Goal: Task Accomplishment & Management: Use online tool/utility

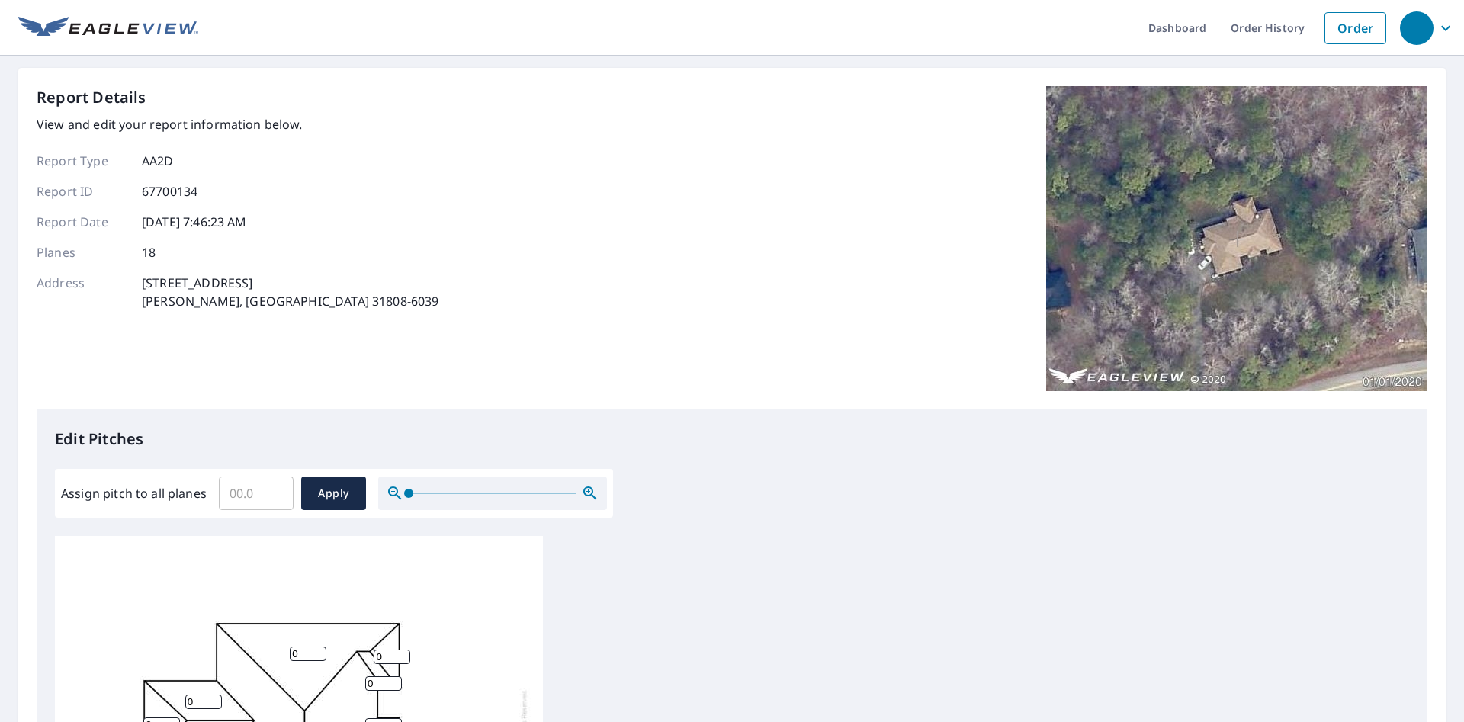
click at [255, 494] on input "Assign pitch to all planes" at bounding box center [256, 493] width 75 height 43
type input "6"
click at [329, 491] on span "Apply" at bounding box center [333, 493] width 40 height 19
type input "6"
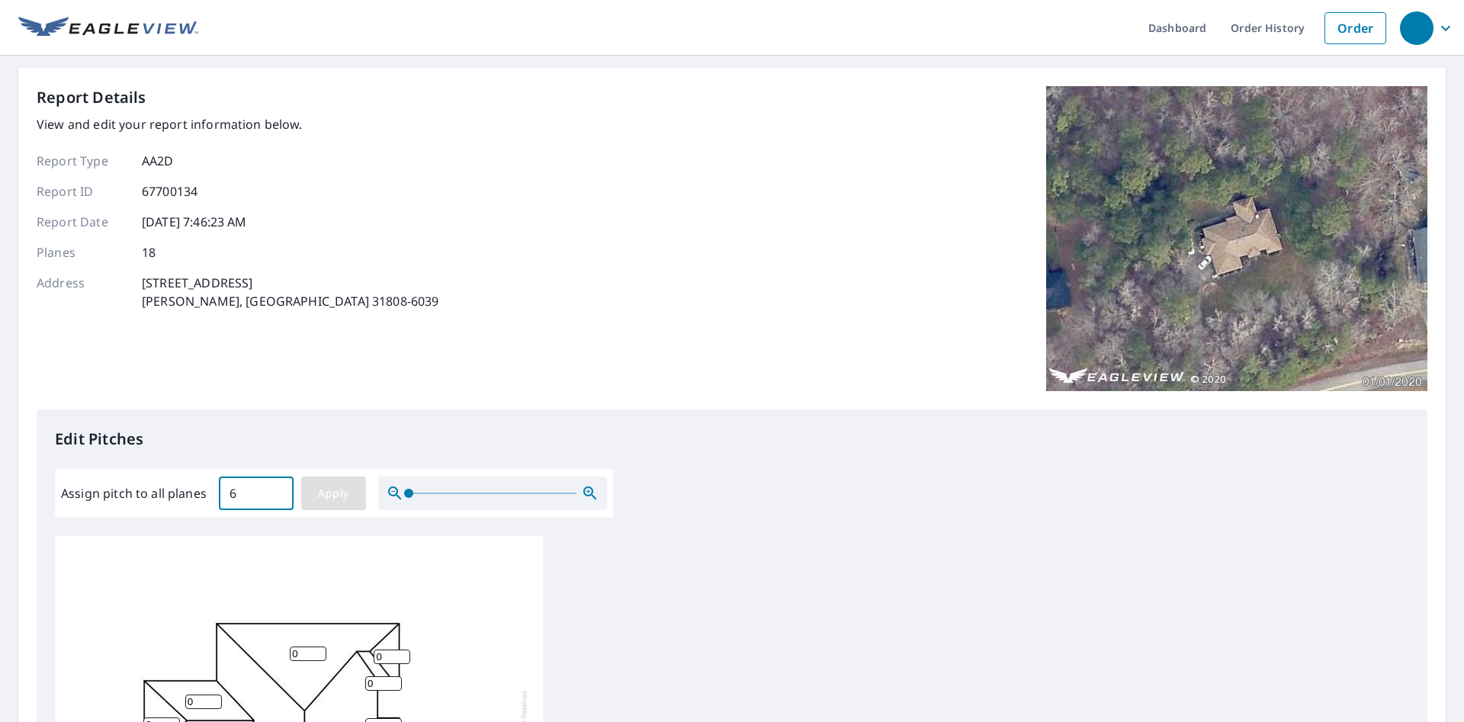
type input "6"
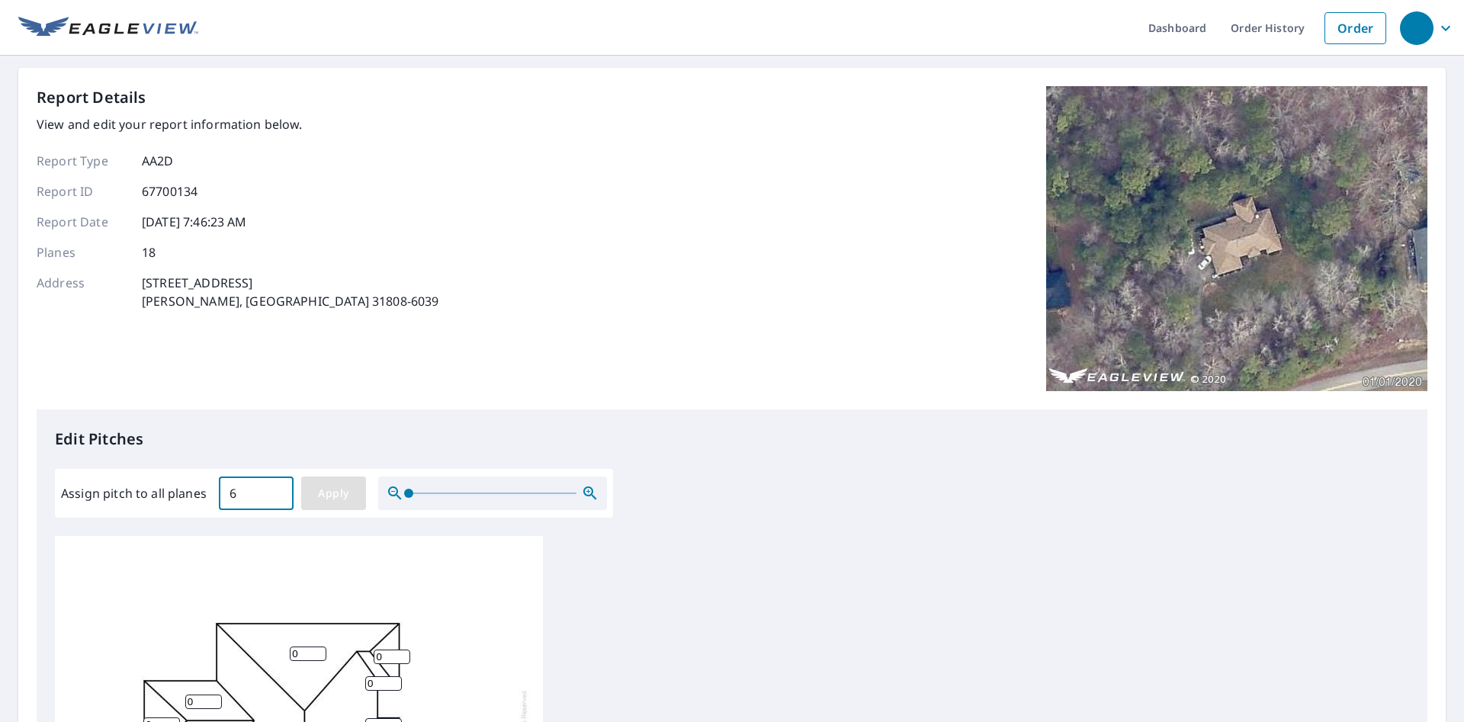
type input "6"
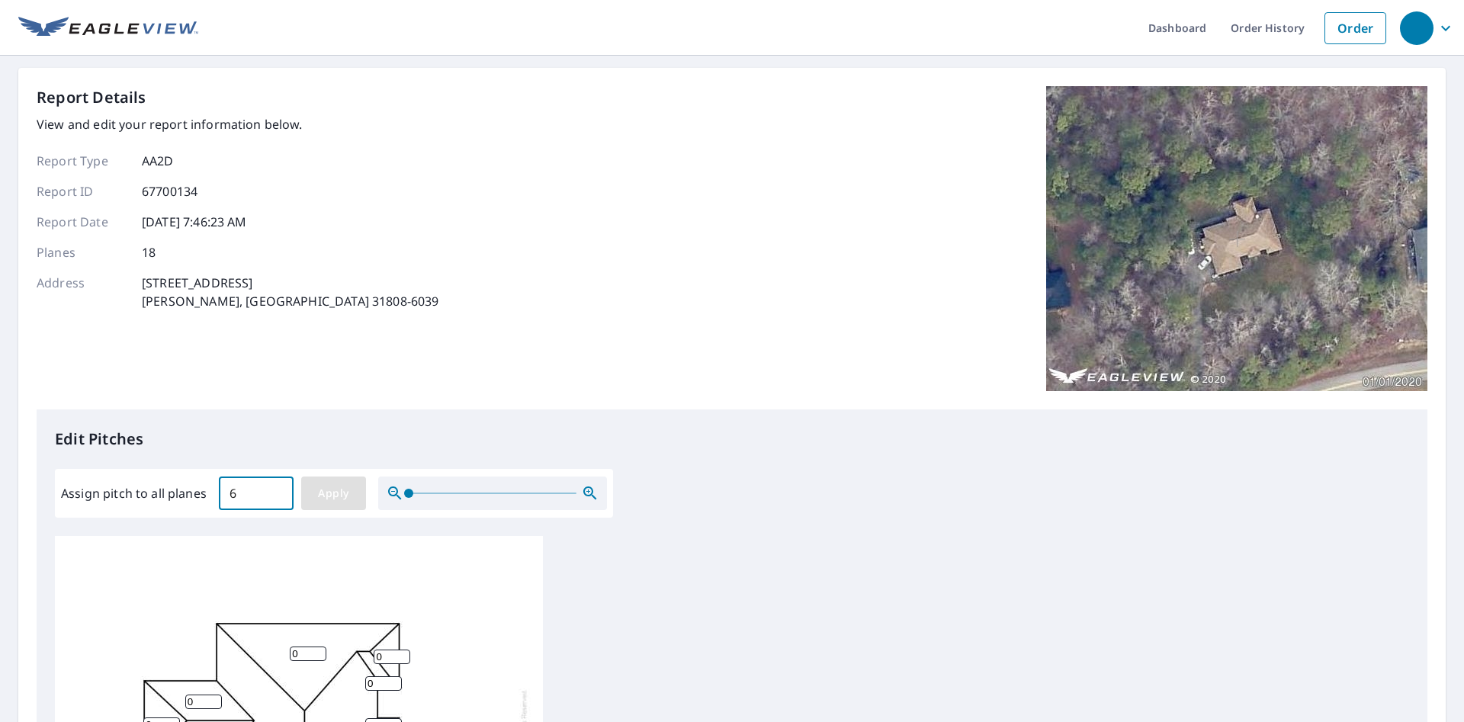
type input "6"
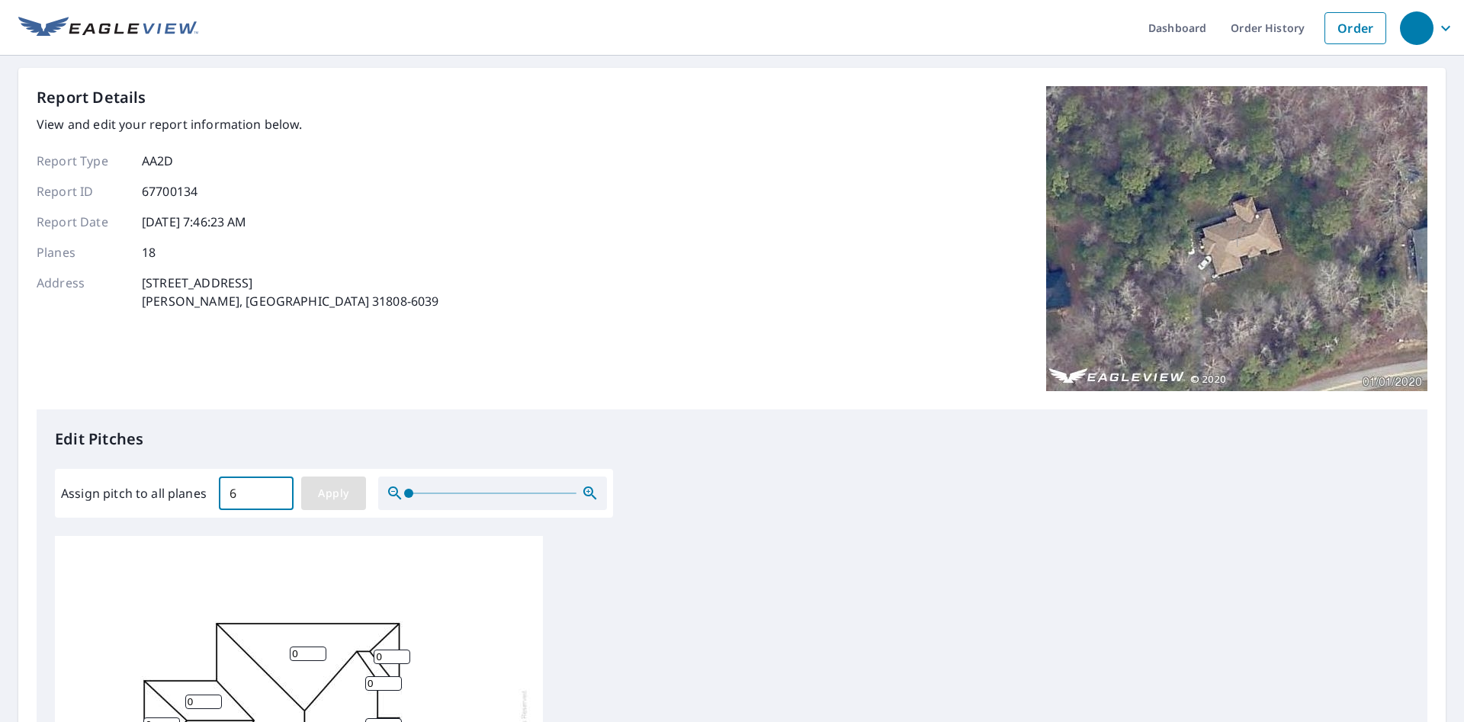
type input "6"
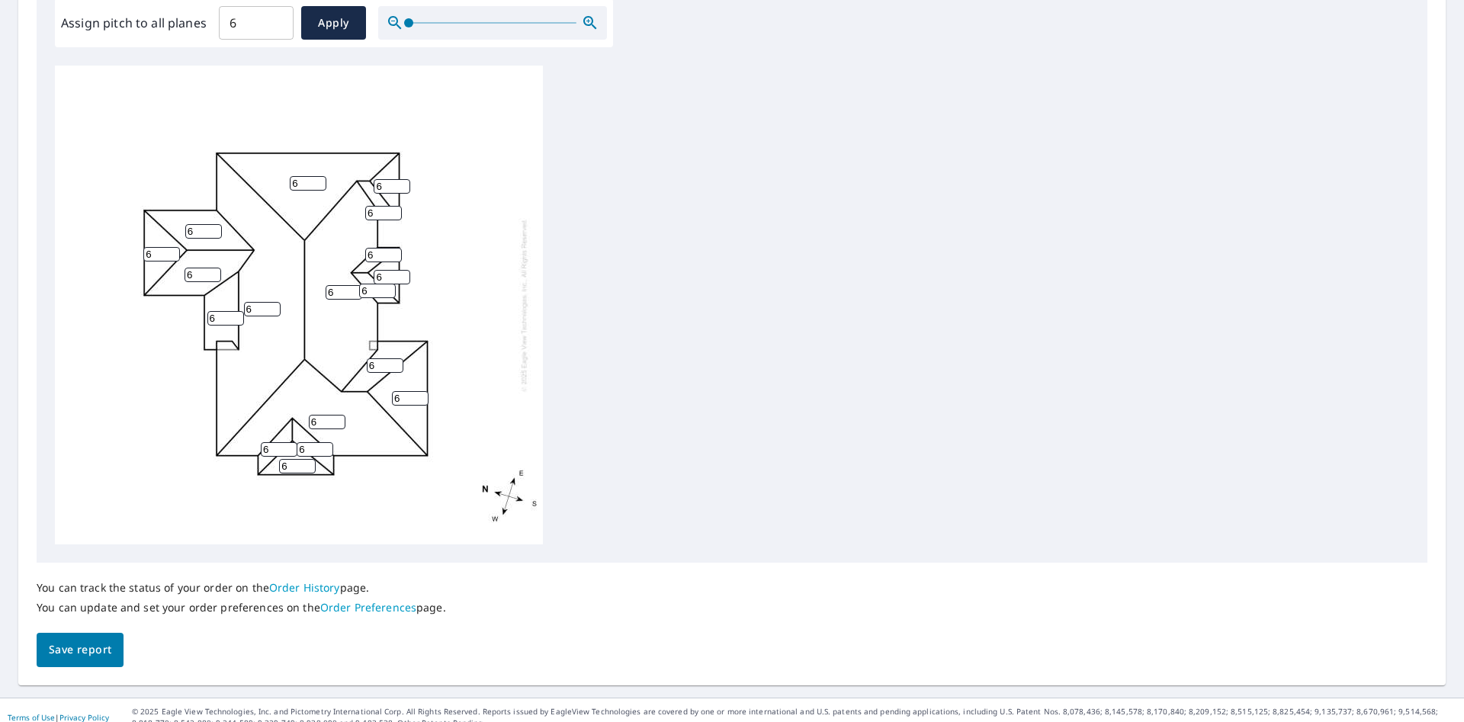
scroll to position [485, 0]
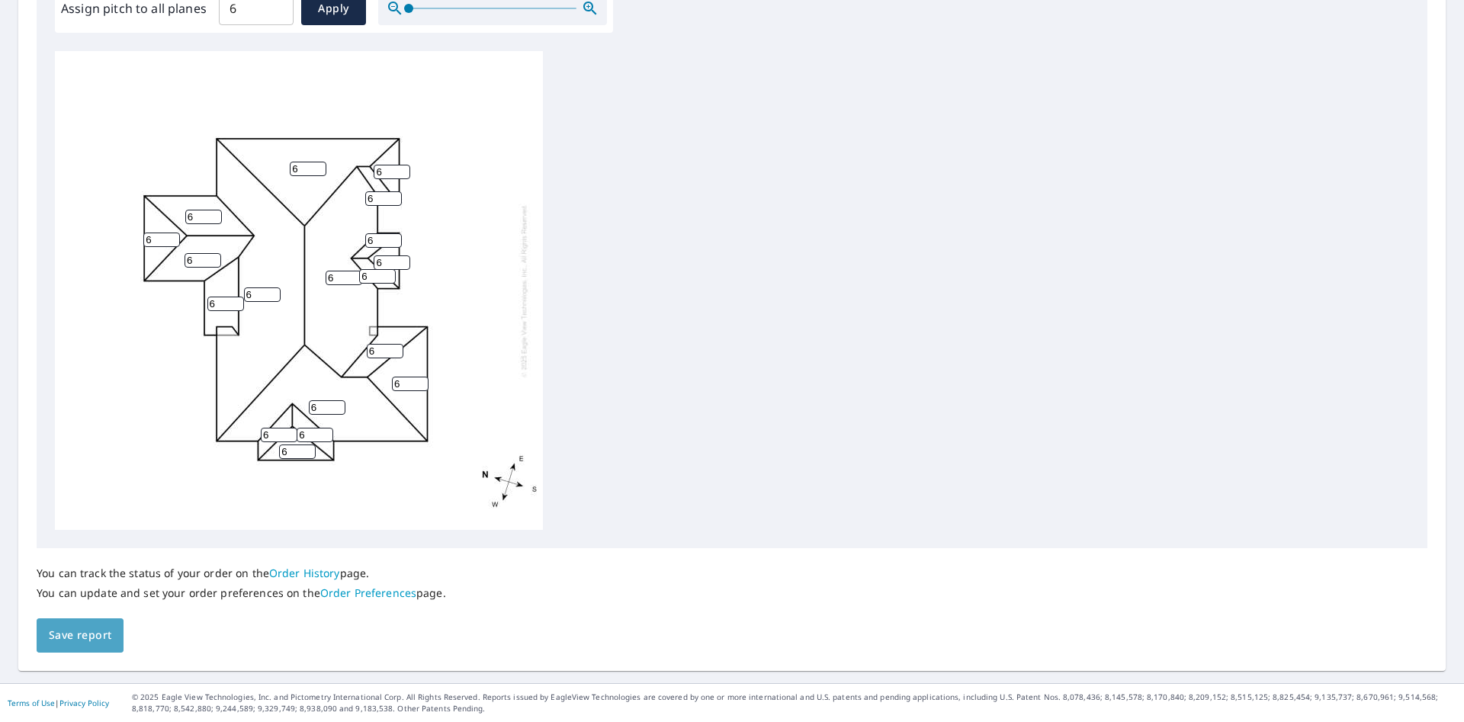
click at [107, 630] on span "Save report" at bounding box center [80, 635] width 63 height 19
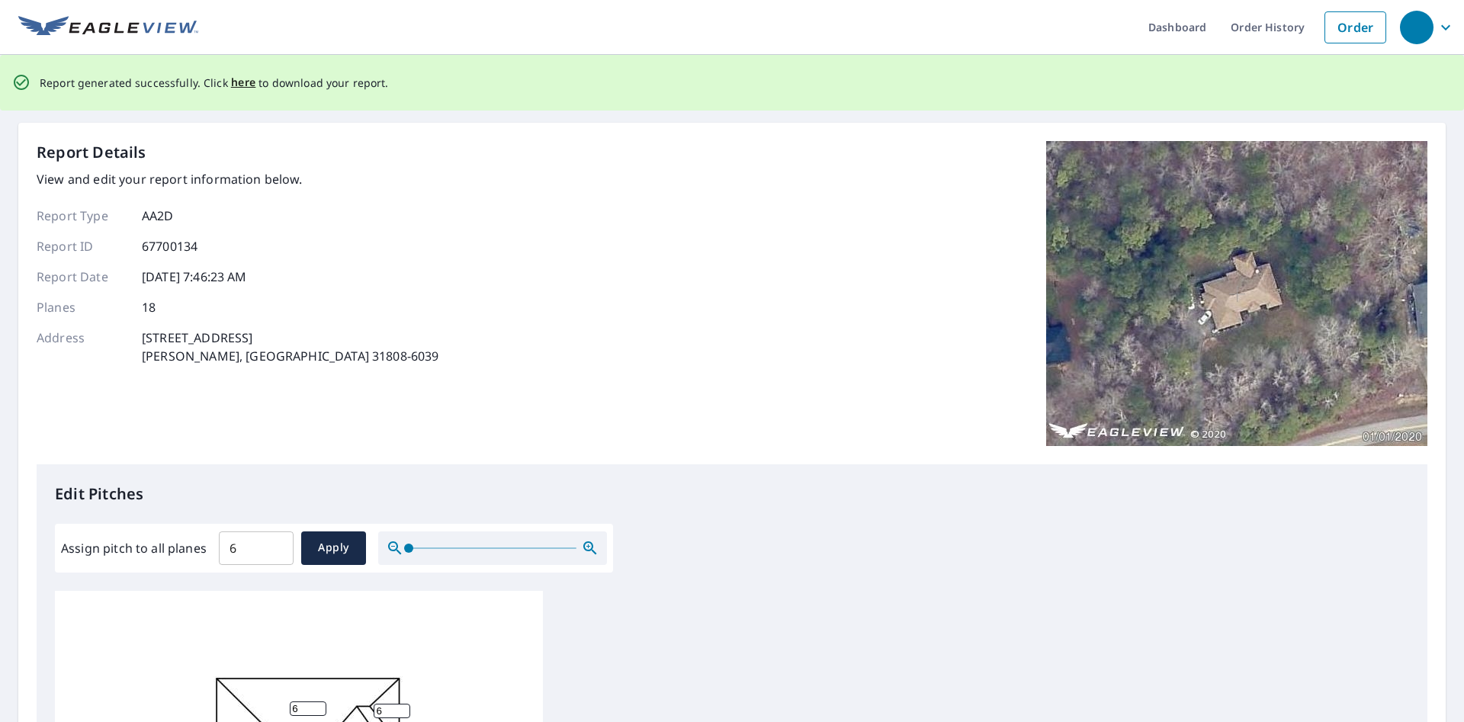
scroll to position [0, 0]
click at [240, 77] on span "here" at bounding box center [243, 83] width 25 height 19
